Goal: Information Seeking & Learning: Learn about a topic

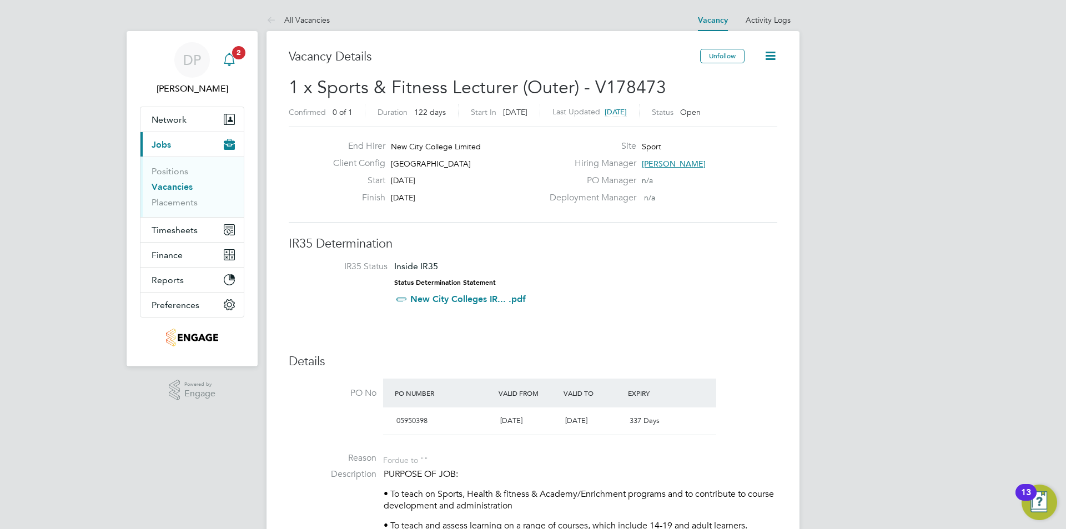
click at [228, 66] on svg-icon "Main navigation" at bounding box center [229, 59] width 13 height 13
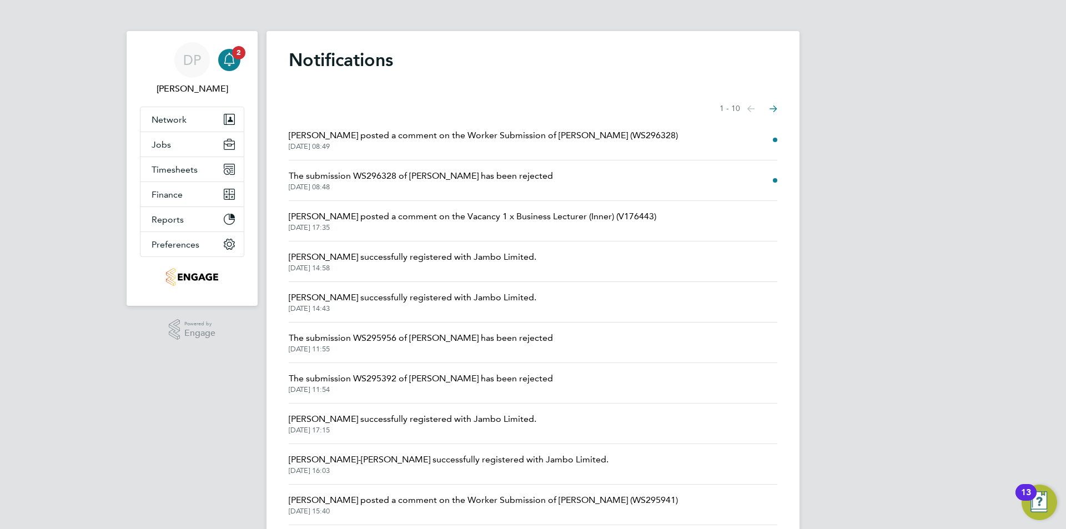
click at [481, 131] on span "Silka Warrick-Akerele posted a comment on the Worker Submission of Anjay Gaur (…" at bounding box center [483, 135] width 389 height 13
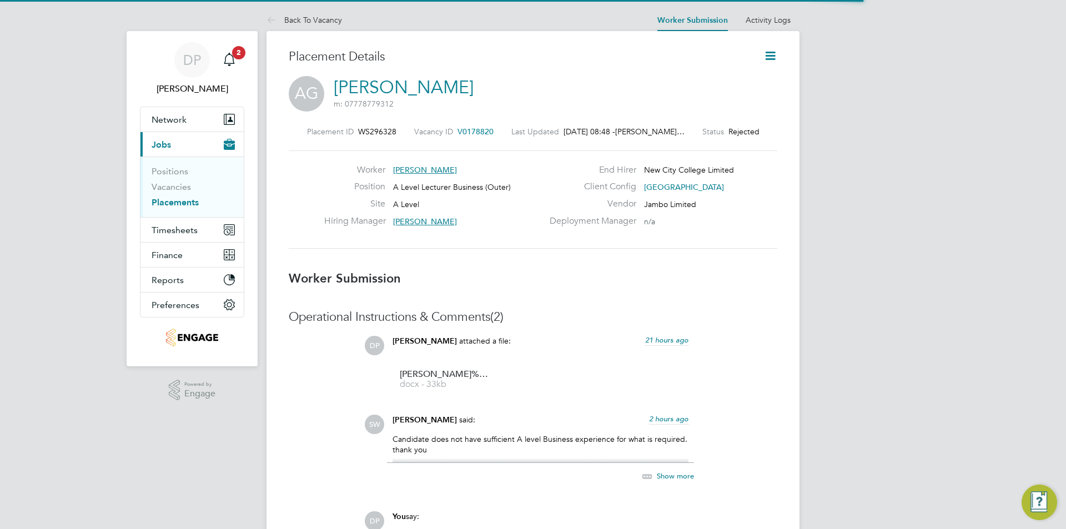
scroll to position [6, 6]
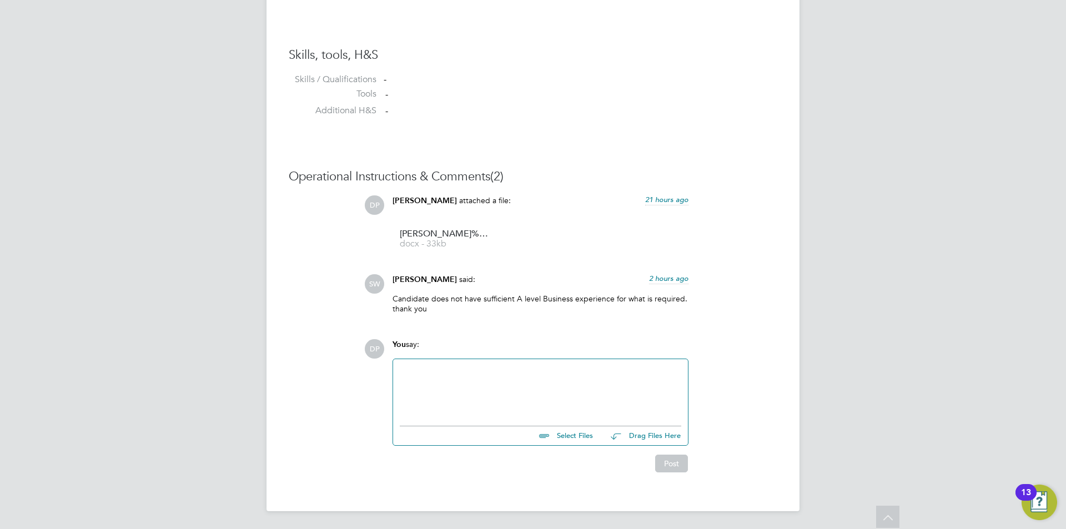
click at [479, 300] on p "Candidate does not have sufficient A level Business experience for what is requ…" at bounding box center [540, 304] width 296 height 20
click at [409, 303] on p "Candidate does not have sufficient A level Business experience for what is requ…" at bounding box center [540, 304] width 296 height 20
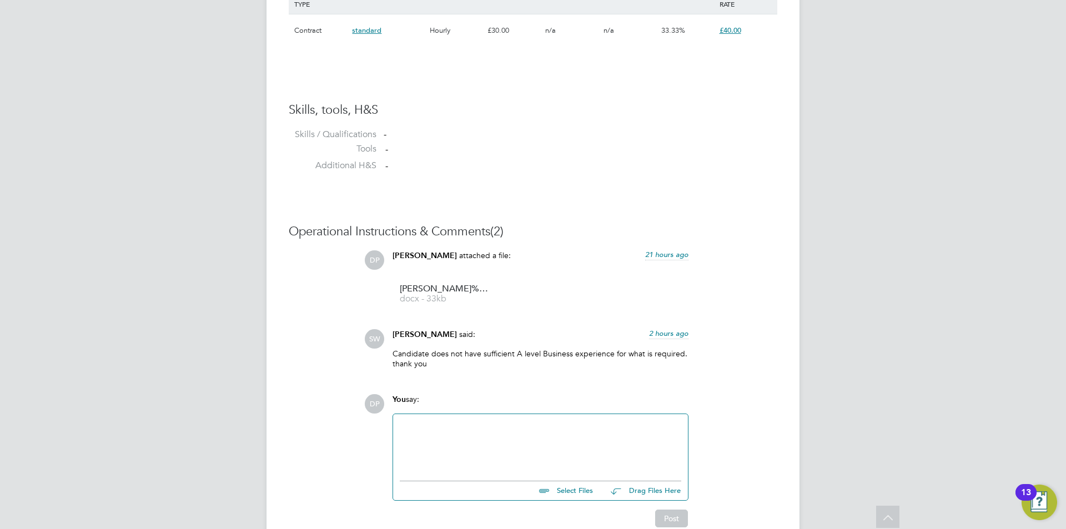
drag, startPoint x: 493, startPoint y: 380, endPoint x: 486, endPoint y: 375, distance: 8.3
click at [488, 376] on div "Operational Instructions & Comments (2) DP Danielle Page attached a file: 21 ho…" at bounding box center [533, 376] width 488 height 304
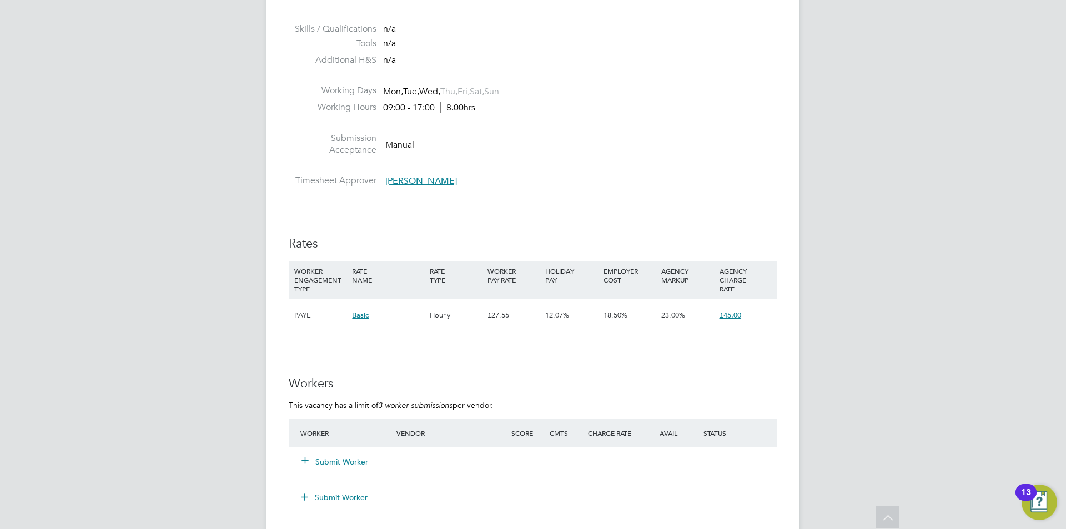
scroll to position [1527, 0]
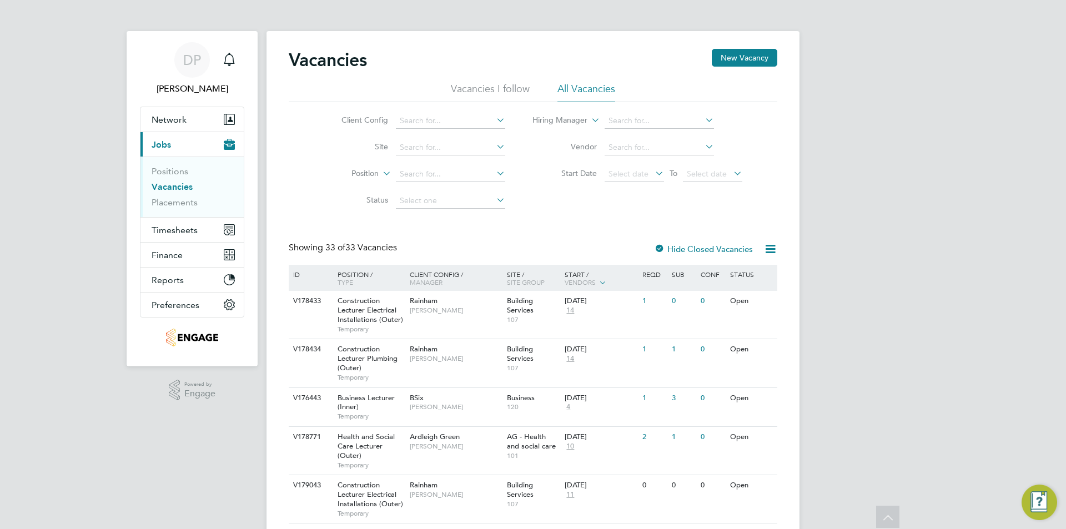
scroll to position [1047, 0]
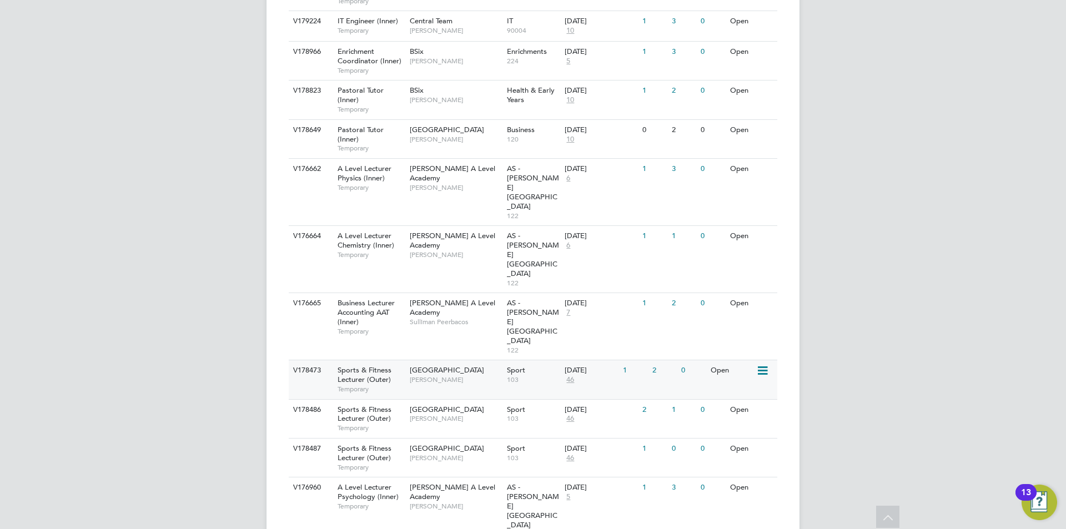
click at [659, 360] on div "V178473 Sports & Fitness Lecturer (Outer) Temporary Redbridge Campus Kane White…" at bounding box center [533, 379] width 488 height 39
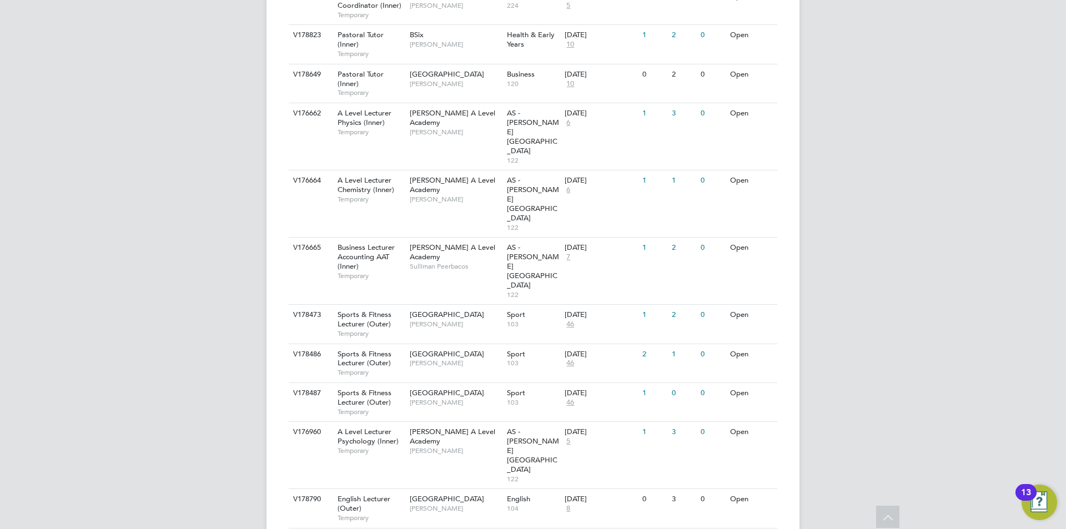
click at [383, 388] on span "Sports & Fitness Lecturer (Outer)" at bounding box center [364, 397] width 54 height 19
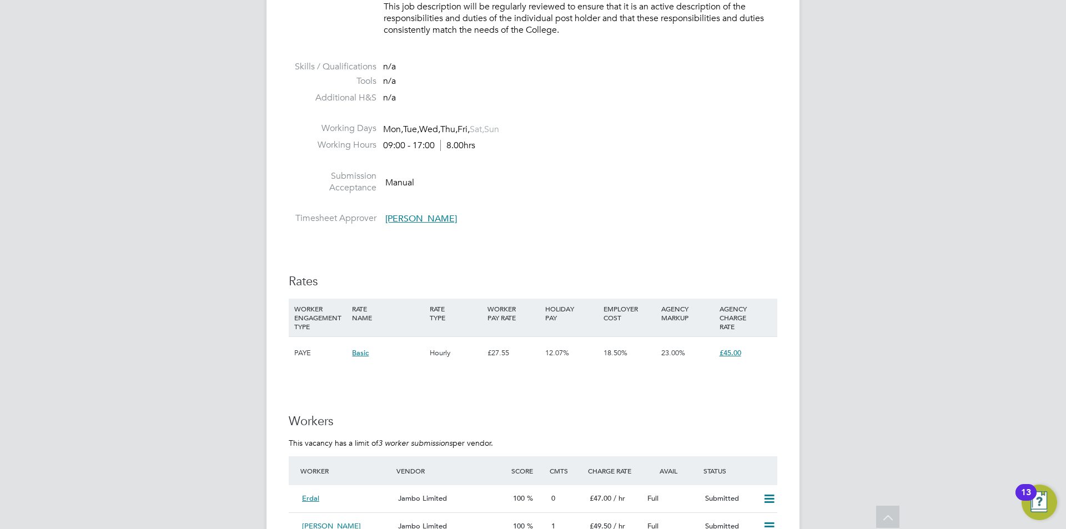
scroll to position [1712, 0]
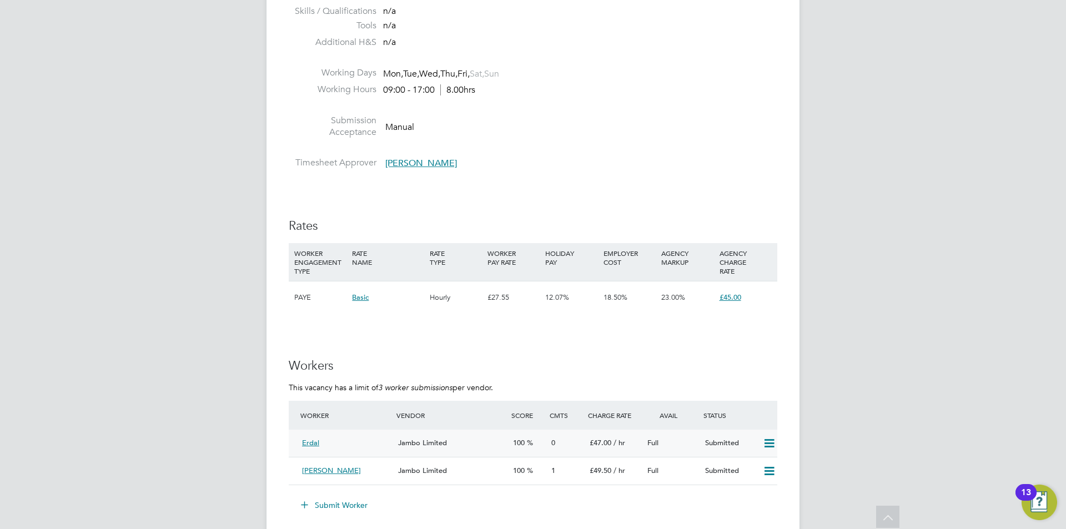
click at [501, 446] on div "Jambo Limited" at bounding box center [450, 443] width 115 height 18
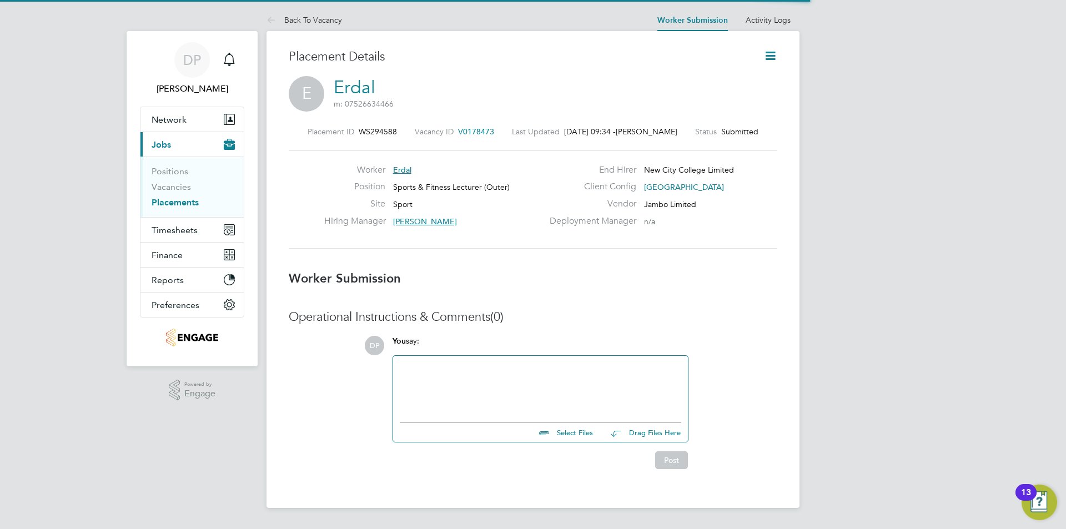
scroll to position [6, 6]
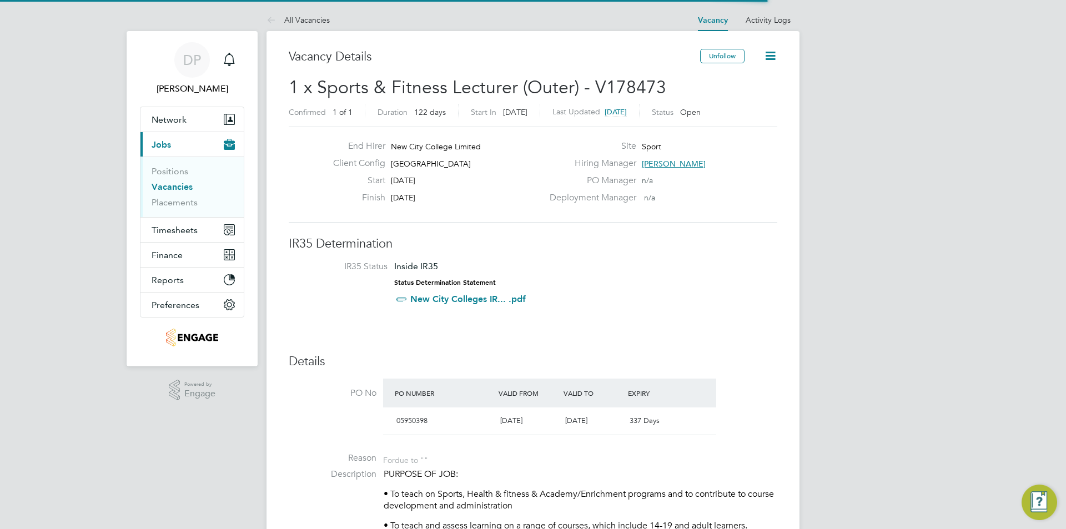
scroll to position [18, 219]
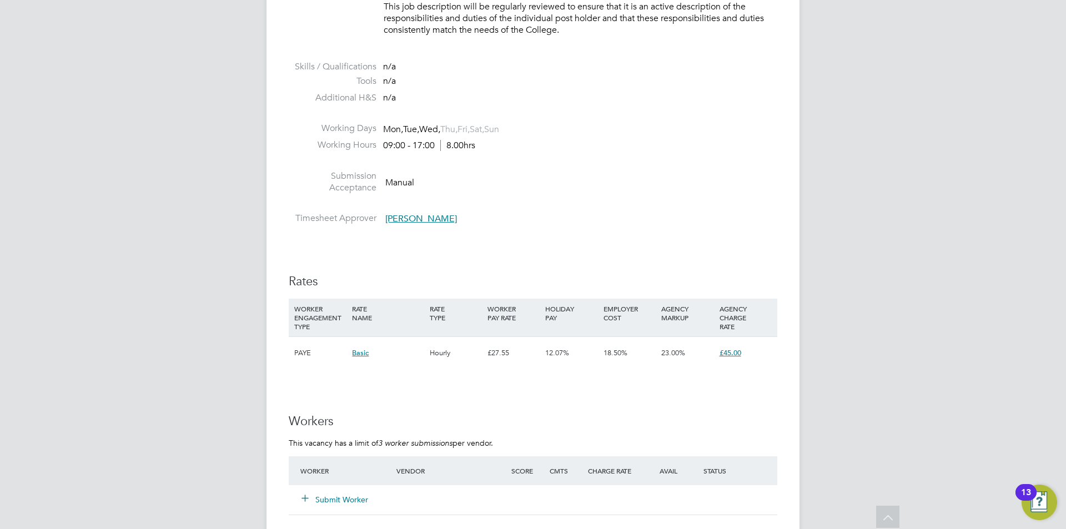
scroll to position [2363, 0]
